Goal: Task Accomplishment & Management: Manage account settings

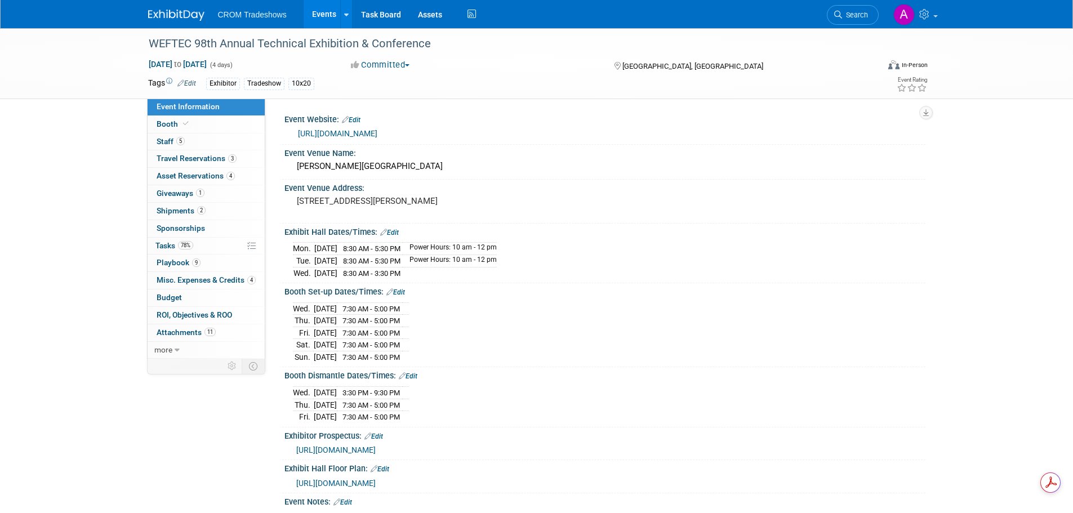
click at [316, 12] on link "Events" at bounding box center [324, 14] width 41 height 28
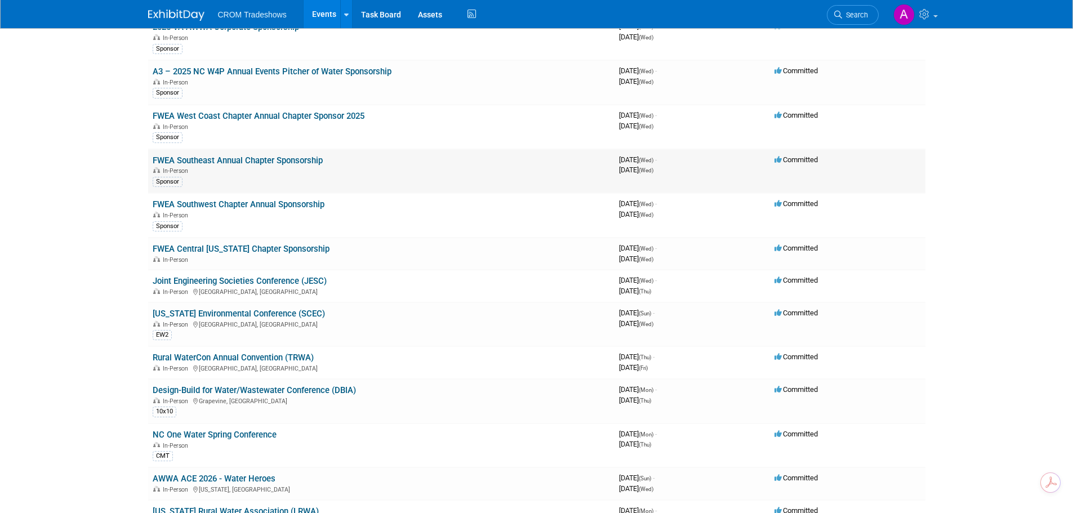
scroll to position [732, 0]
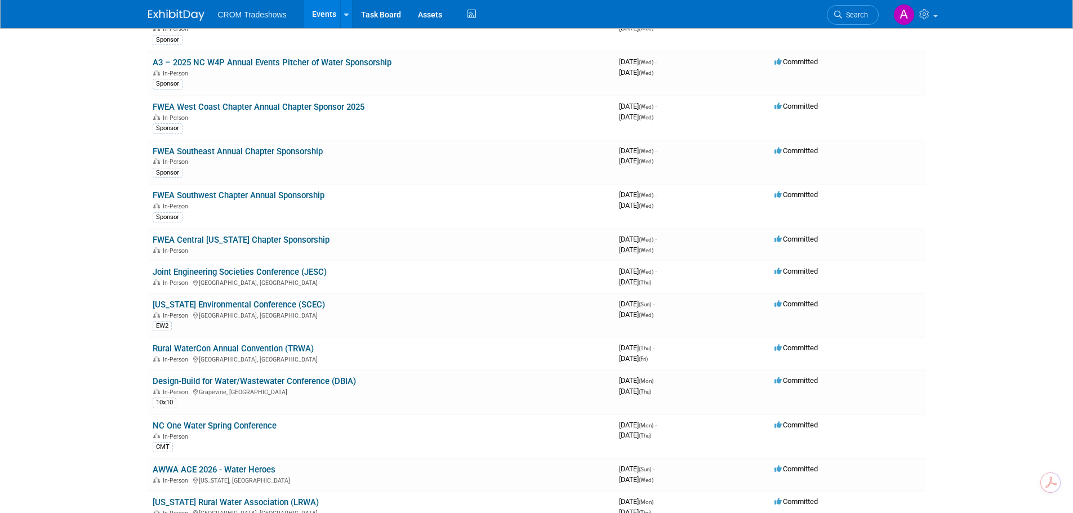
click at [293, 379] on link "Design-Build for Water/Wastewater Conference (DBIA)" at bounding box center [254, 381] width 203 height 10
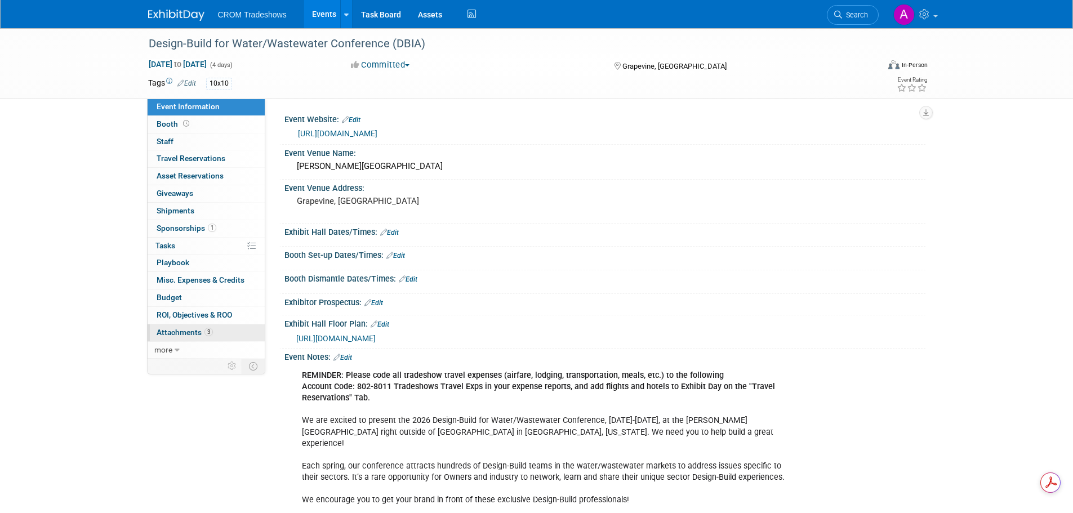
click at [181, 333] on span "Attachments 3" at bounding box center [185, 332] width 56 height 9
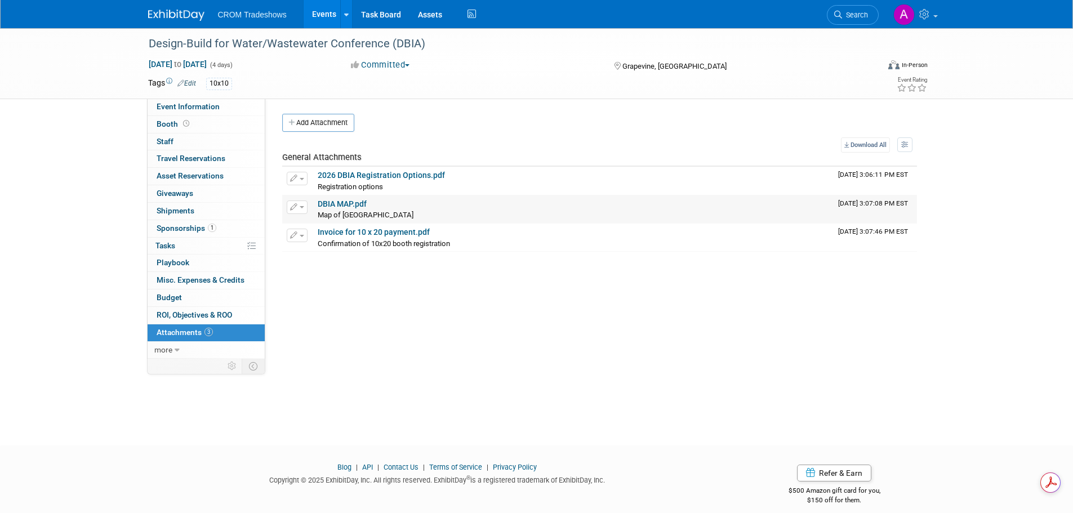
click at [301, 208] on span "button" at bounding box center [302, 207] width 5 height 2
click at [312, 265] on button "Delete Attachment" at bounding box center [337, 264] width 88 height 15
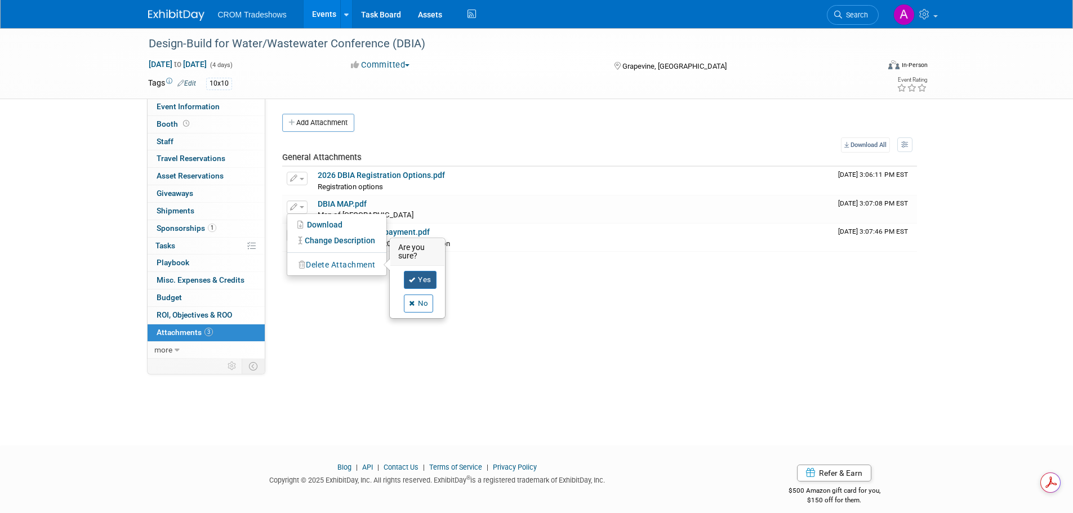
click at [419, 280] on link "Yes" at bounding box center [420, 280] width 33 height 18
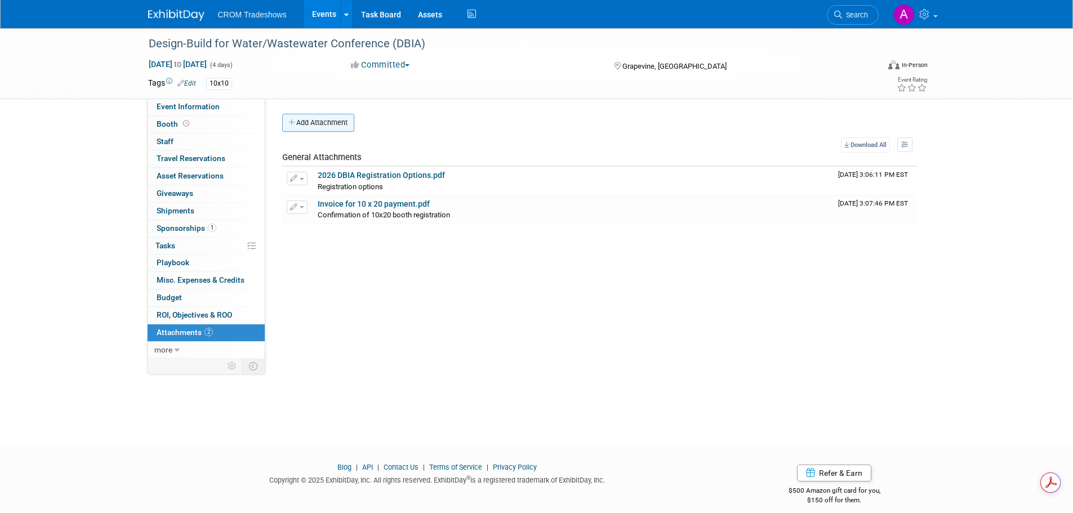
click at [314, 123] on button "Add Attachment" at bounding box center [318, 123] width 72 height 18
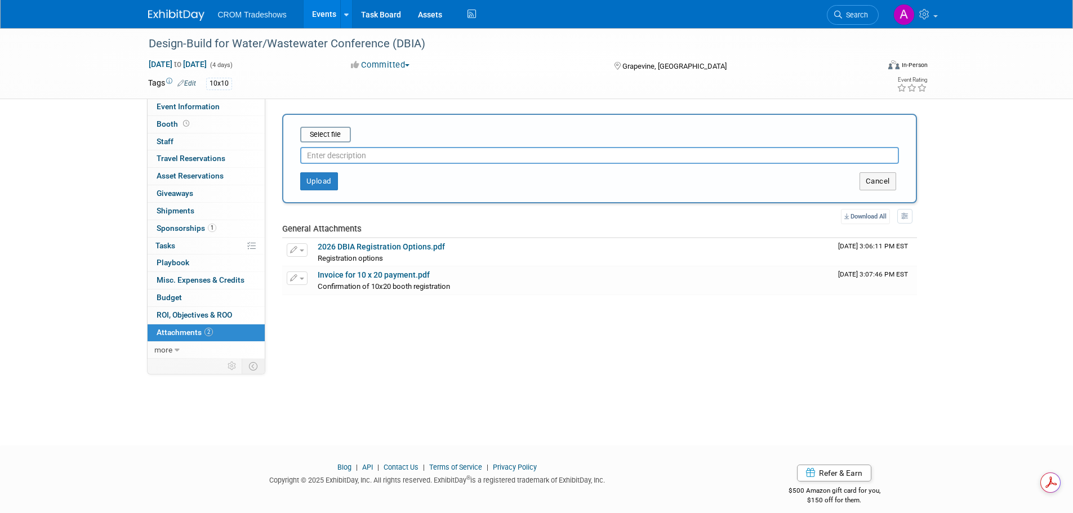
click at [314, 153] on input "text" at bounding box center [599, 155] width 599 height 17
type input "Show Map"
click at [330, 131] on input "file" at bounding box center [283, 135] width 134 height 14
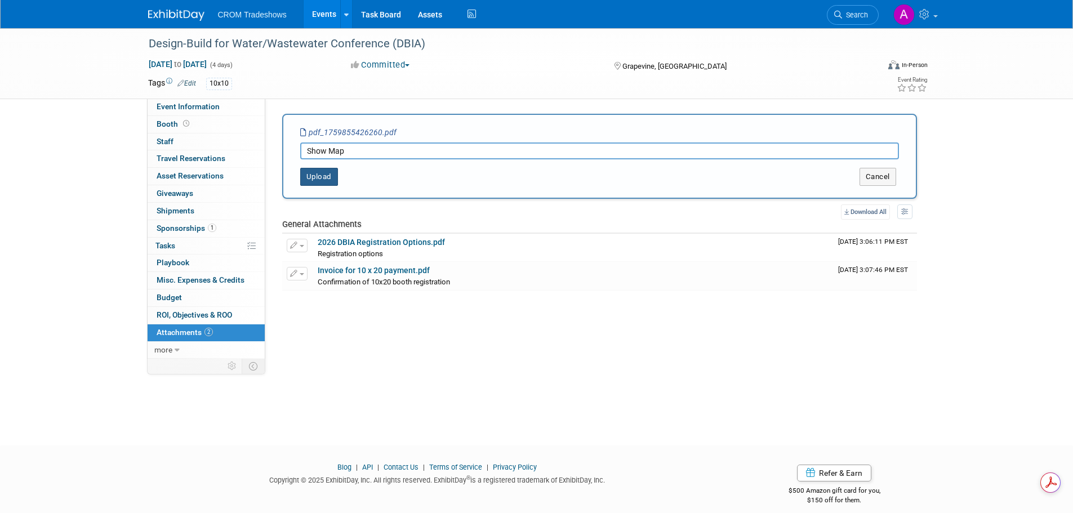
click at [326, 176] on button "Upload" at bounding box center [319, 177] width 38 height 18
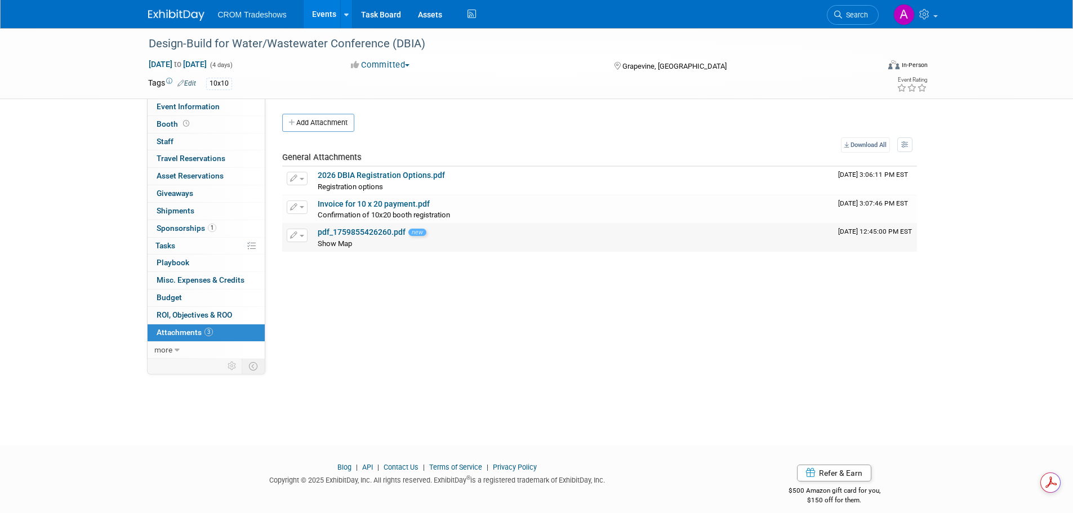
click at [348, 232] on link "pdf_1759855426260.pdf" at bounding box center [362, 232] width 88 height 9
